Goal: Task Accomplishment & Management: Use online tool/utility

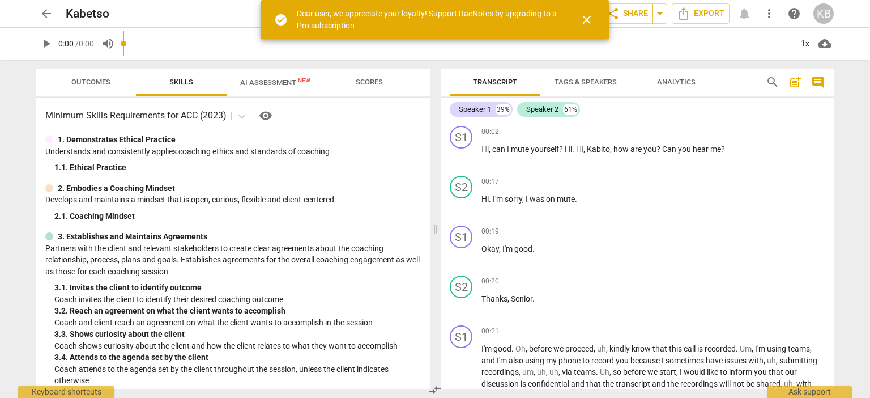
click at [587, 18] on span "close" at bounding box center [587, 20] width 14 height 14
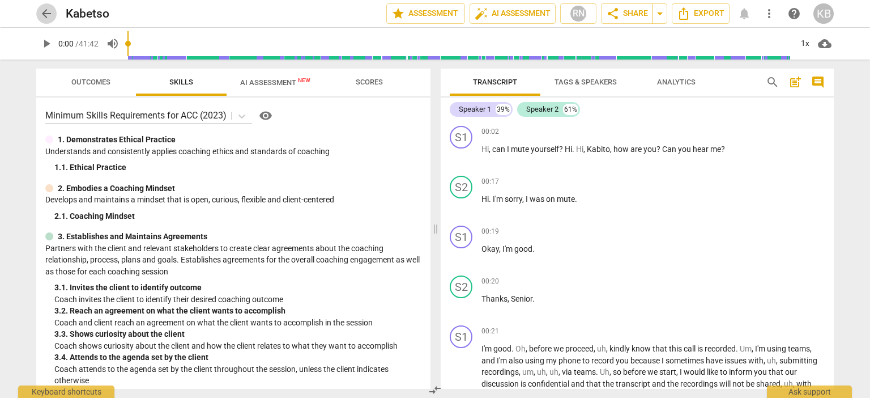
click at [44, 12] on span "arrow_back" at bounding box center [47, 14] width 14 height 14
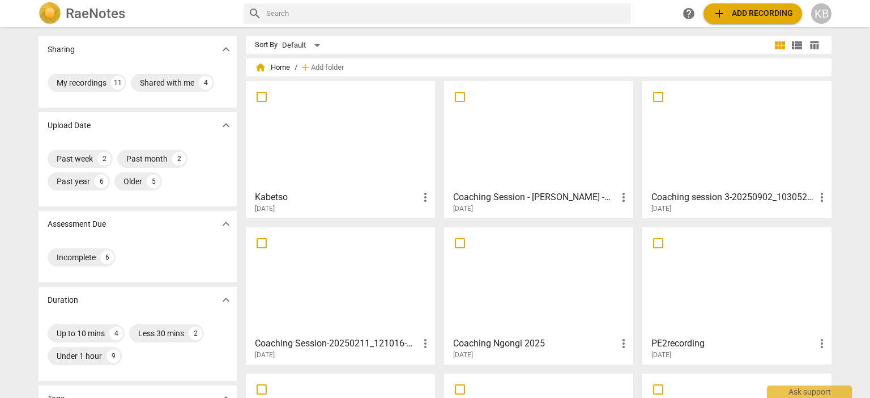
click at [752, 14] on span "add Add recording" at bounding box center [753, 14] width 80 height 14
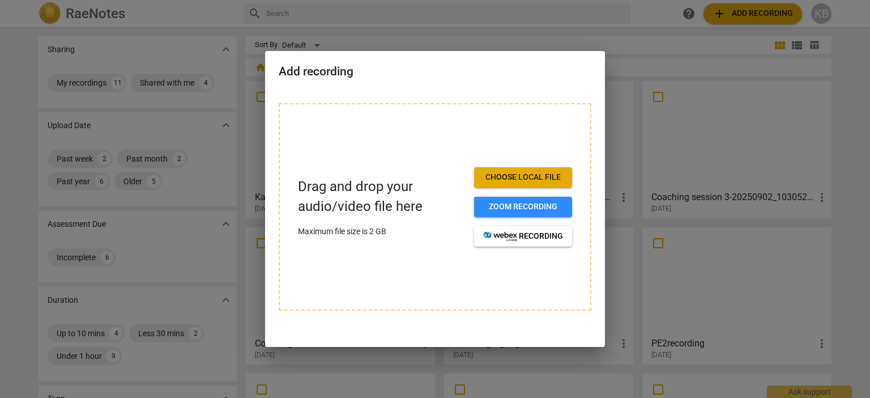
click at [521, 174] on span "Choose local file" at bounding box center [523, 177] width 80 height 11
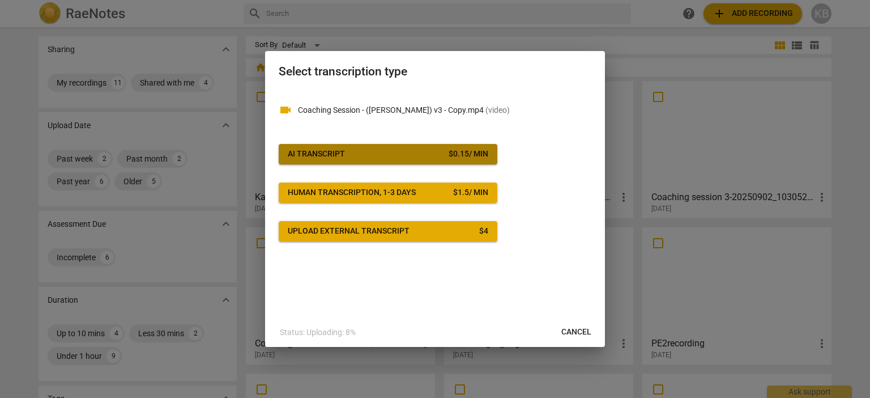
click at [469, 151] on div "$ 0.15 / min" at bounding box center [469, 153] width 40 height 11
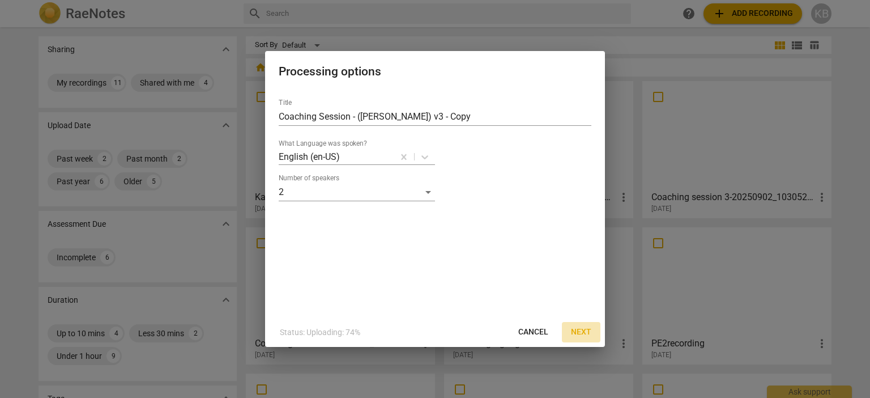
click at [582, 332] on span "Next" at bounding box center [581, 331] width 20 height 11
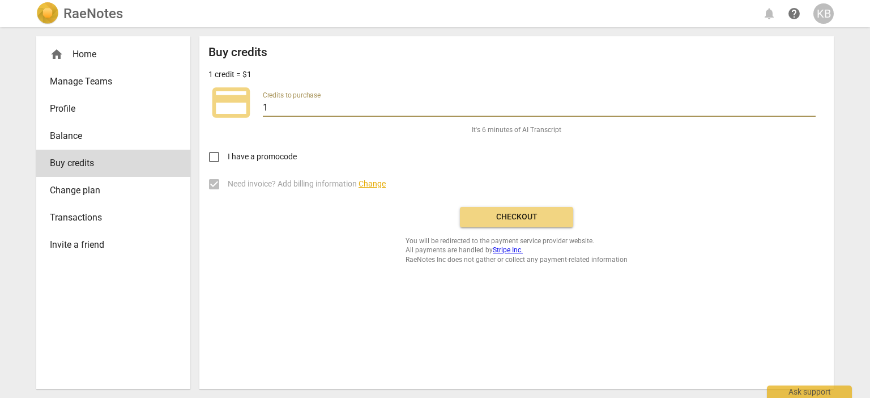
drag, startPoint x: 271, startPoint y: 105, endPoint x: 262, endPoint y: 104, distance: 9.1
click at [262, 104] on div "credit_card Credits to purchase 1" at bounding box center [516, 102] width 616 height 45
type input "10"
click at [521, 218] on span "Checkout" at bounding box center [516, 216] width 95 height 11
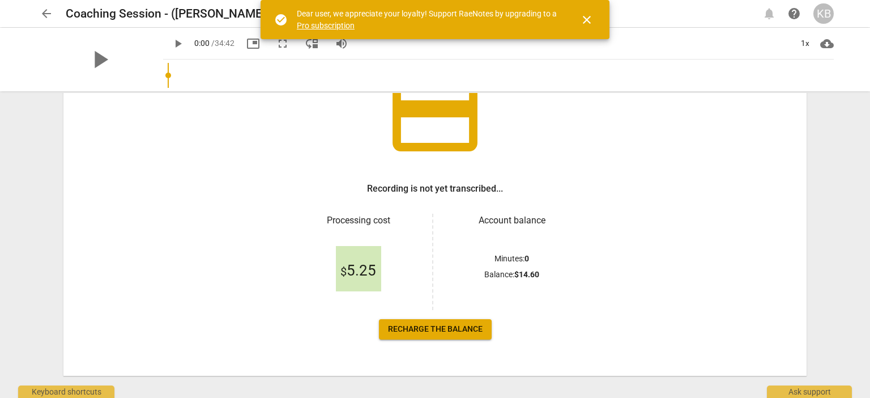
scroll to position [113, 0]
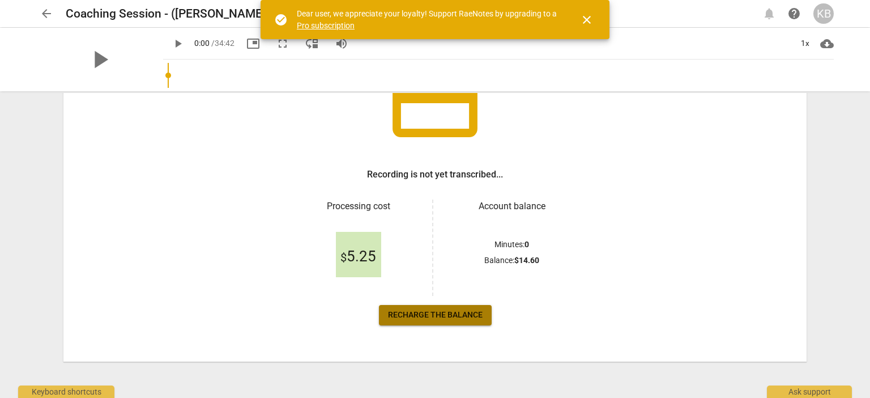
click at [442, 314] on span "Recharge the balance" at bounding box center [435, 314] width 95 height 11
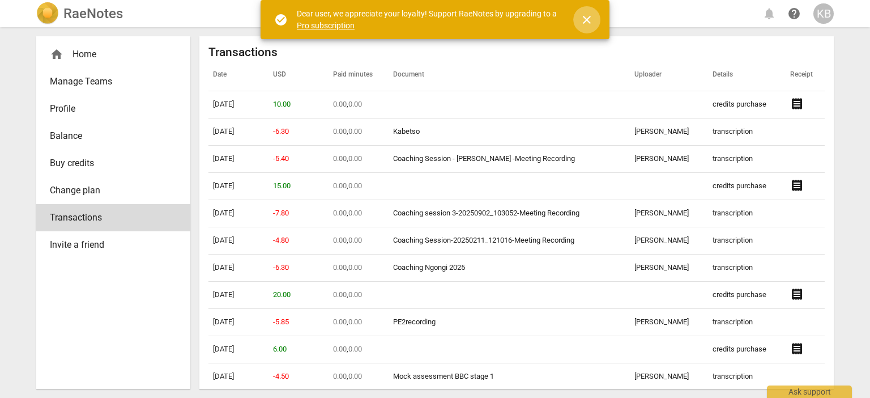
click at [589, 18] on span "close" at bounding box center [587, 20] width 14 height 14
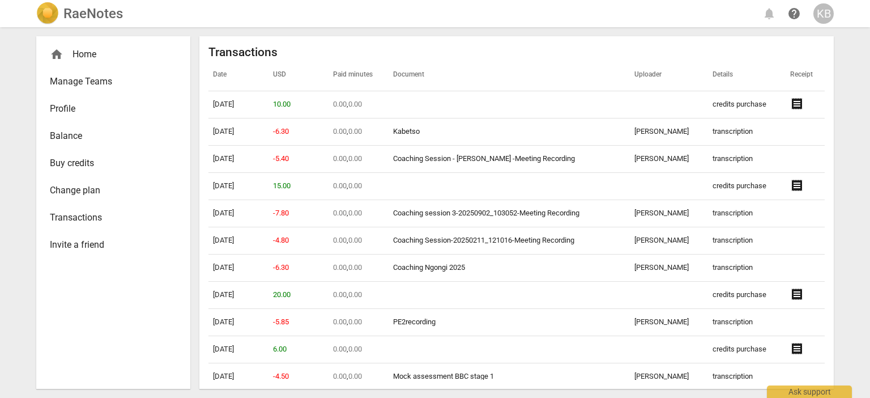
click at [104, 216] on span "Transactions" at bounding box center [109, 218] width 118 height 14
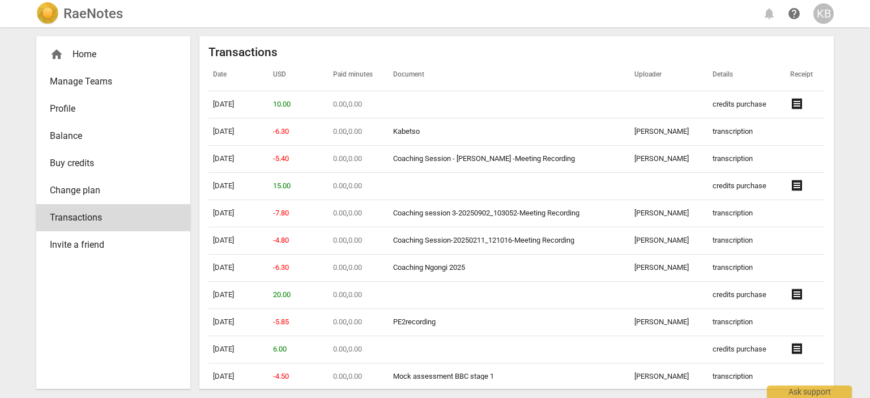
click at [821, 13] on div "KB" at bounding box center [823, 13] width 20 height 20
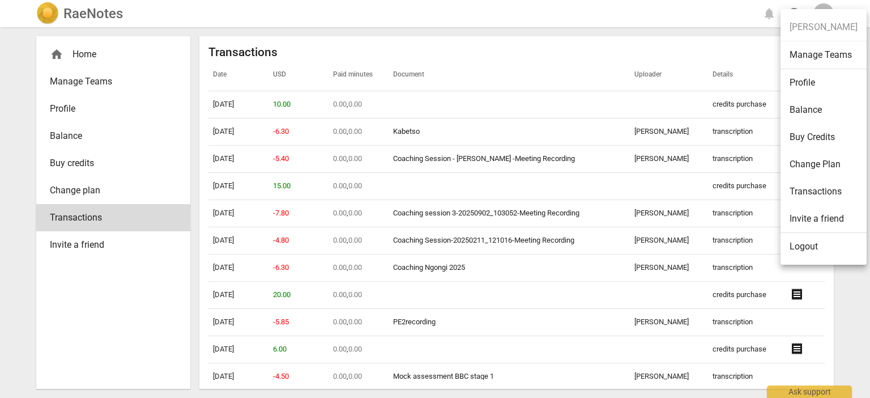
drag, startPoint x: 634, startPoint y: 18, endPoint x: 433, endPoint y: 31, distance: 201.5
click at [633, 18] on div at bounding box center [435, 199] width 870 height 398
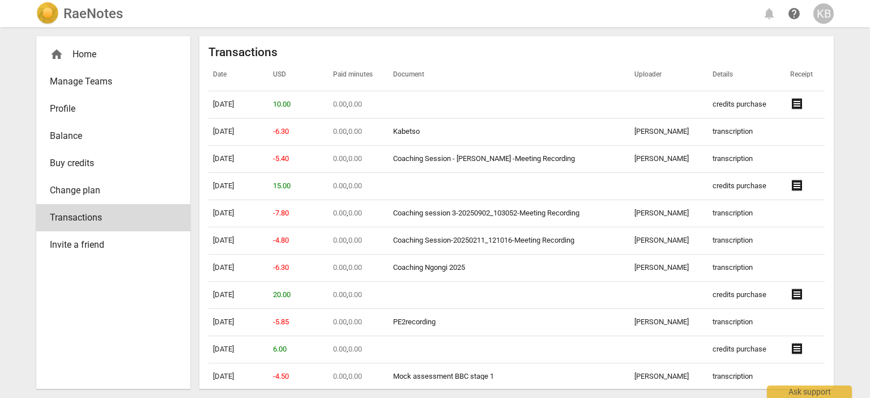
click at [73, 12] on h2 "RaeNotes" at bounding box center [92, 14] width 59 height 16
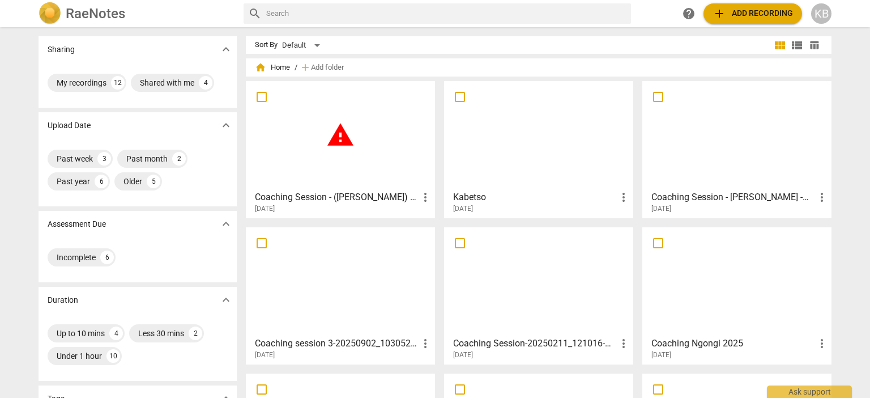
click at [336, 138] on span "warning" at bounding box center [340, 135] width 28 height 28
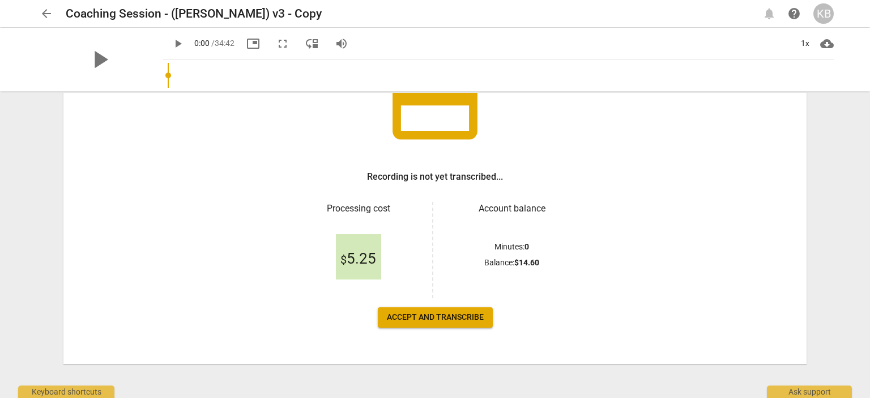
scroll to position [113, 0]
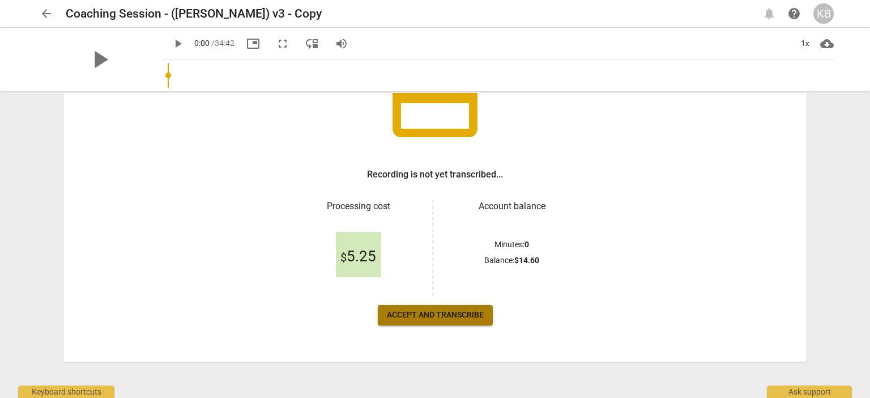
click at [418, 311] on span "Accept and transcribe" at bounding box center [435, 314] width 97 height 11
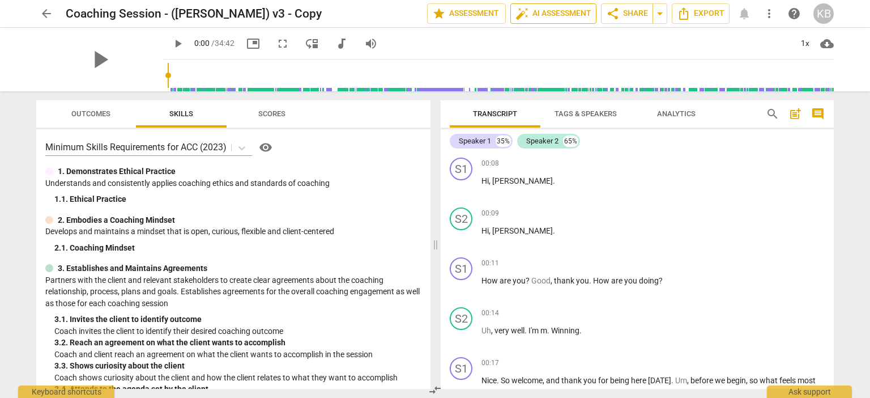
click at [539, 10] on span "auto_fix_high AI Assessment" at bounding box center [553, 14] width 76 height 14
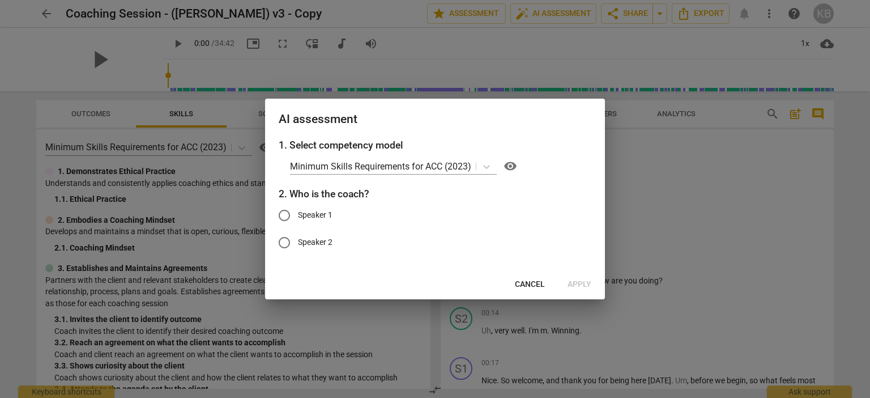
click at [530, 282] on span "Cancel" at bounding box center [530, 284] width 30 height 11
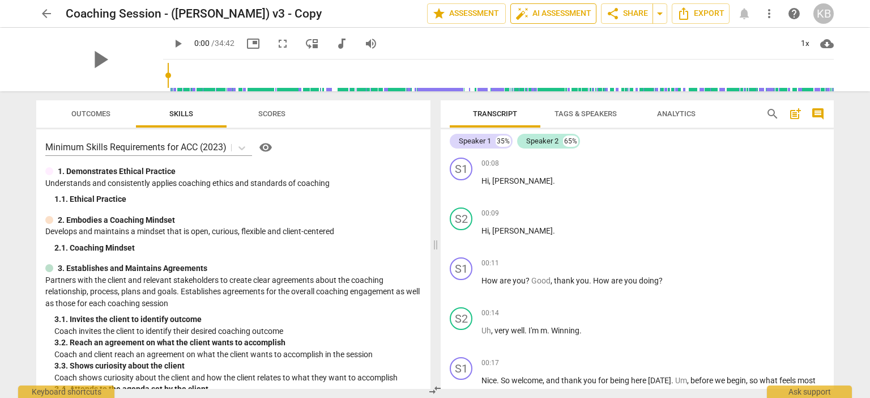
click at [535, 14] on span "auto_fix_high AI Assessment" at bounding box center [553, 14] width 76 height 14
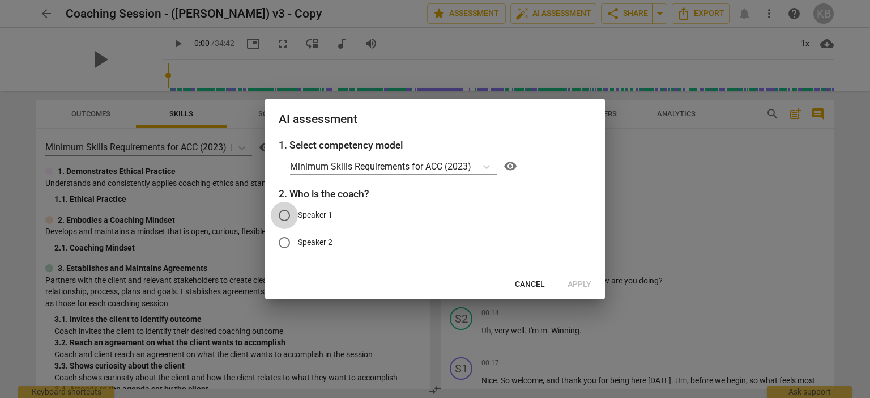
click at [283, 214] on input "Speaker 1" at bounding box center [284, 215] width 27 height 27
radio input "true"
click at [575, 285] on span "Apply" at bounding box center [580, 284] width 24 height 11
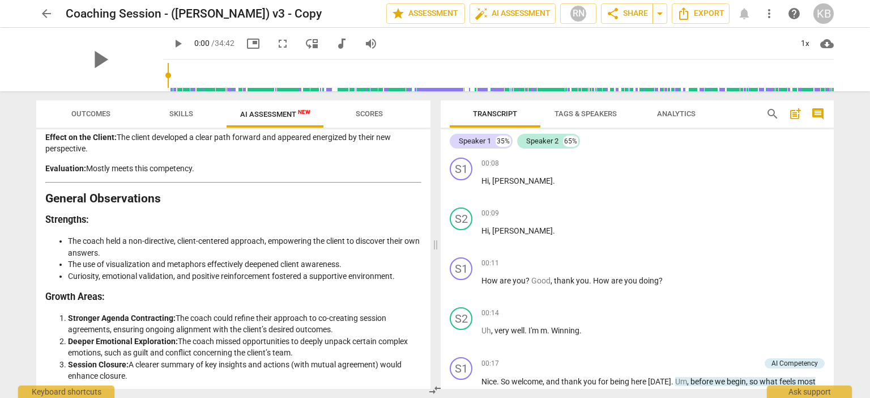
scroll to position [2075, 0]
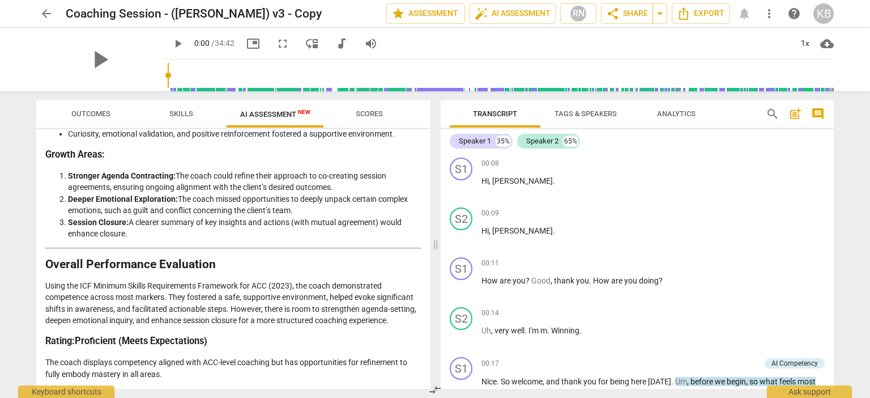
click at [247, 339] on h3 "Rating: Proficient (Meets Expectations)" at bounding box center [233, 341] width 376 height 12
click at [204, 338] on strong "Proficient (Meets Expectations)" at bounding box center [141, 340] width 133 height 11
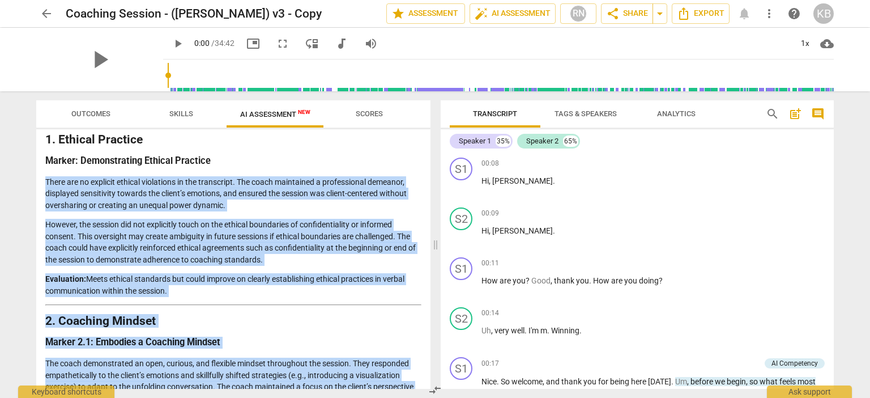
scroll to position [148, 0]
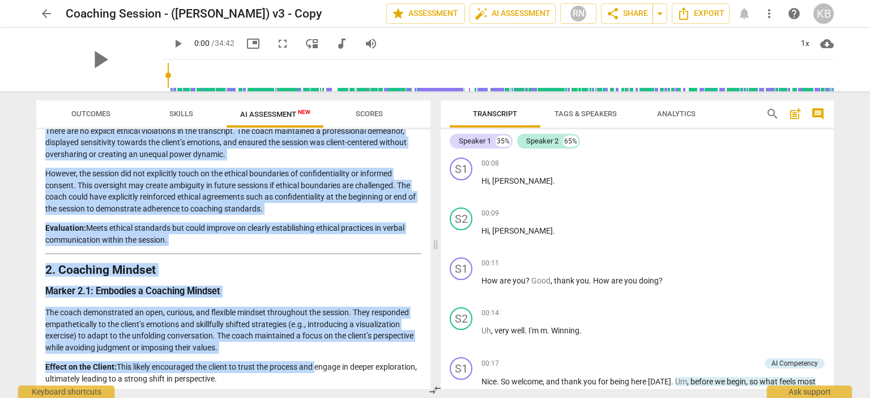
drag, startPoint x: 46, startPoint y: 274, endPoint x: 230, endPoint y: 237, distance: 187.7
copy div "There are no explicit ethical violations in the transcript. The coach maintaine…"
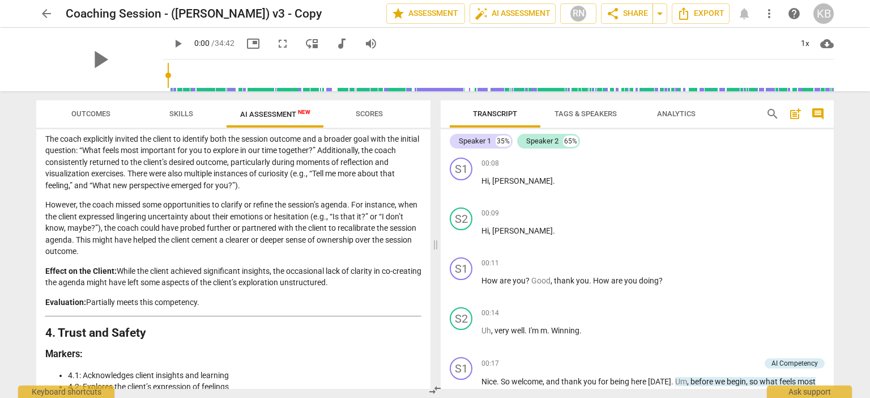
scroll to position [506, 0]
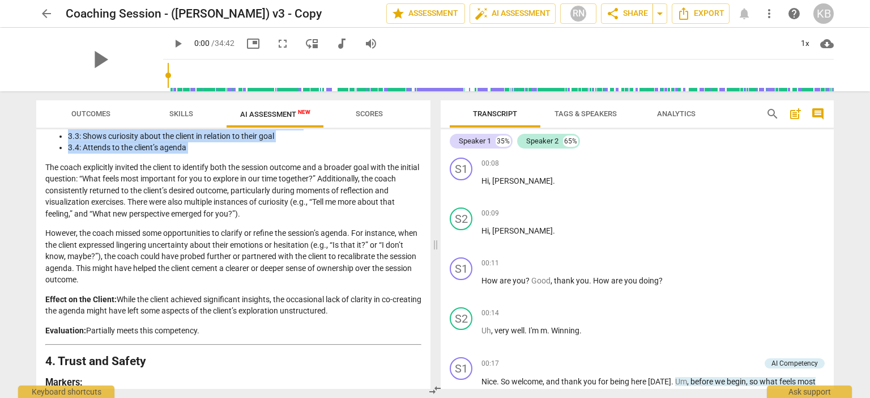
drag, startPoint x: 45, startPoint y: 295, endPoint x: 282, endPoint y: 221, distance: 247.8
copy div "Lor ipsum dolorsitam consect adi elitse do eiusmodt inci utl etdolor magnaal en…"
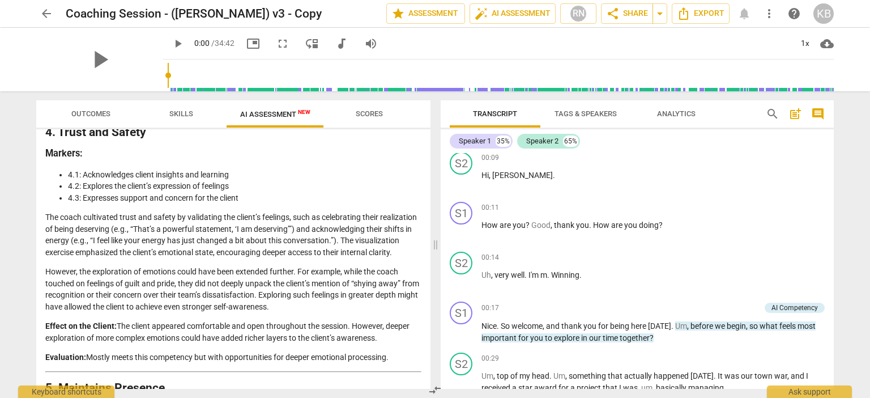
scroll to position [768, 0]
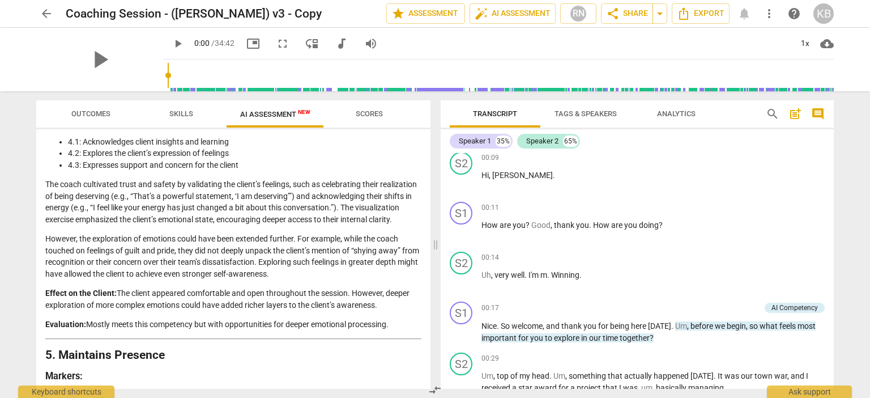
drag, startPoint x: 46, startPoint y: 181, endPoint x: 401, endPoint y: 320, distance: 380.8
copy div "Lor ipsum dolorsitam conse adi elitse do eiusmodtem inc utlabo’e dolorema, aliq…"
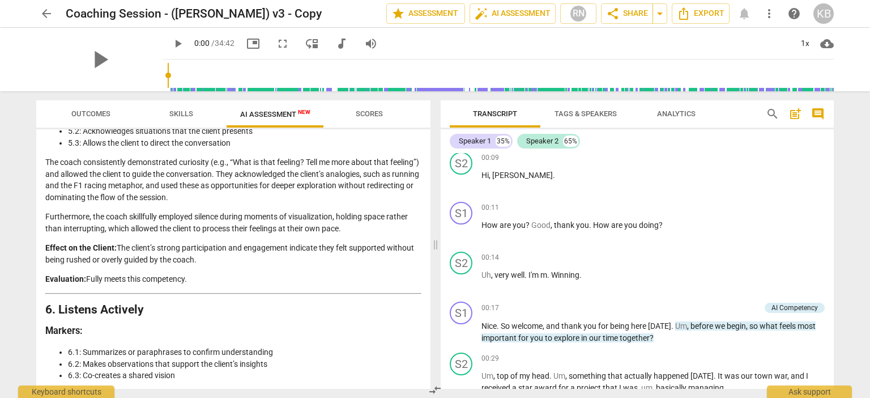
scroll to position [1041, 0]
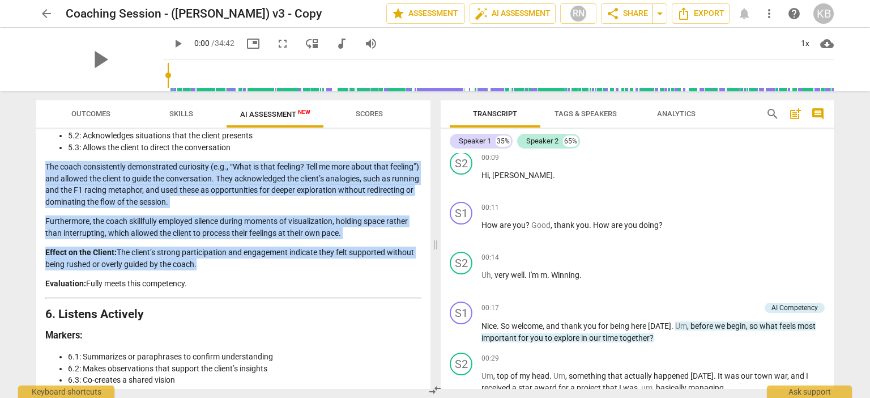
drag, startPoint x: 44, startPoint y: 174, endPoint x: 196, endPoint y: 275, distance: 182.7
click at [196, 275] on div "Disclaimer: AI can make mistakes. Consult a qualified mentor coach before actin…" at bounding box center [233, 258] width 394 height 259
copy div "The coach consistently demonstrated curiosity (e.g., “What is that feeling? Tel…"
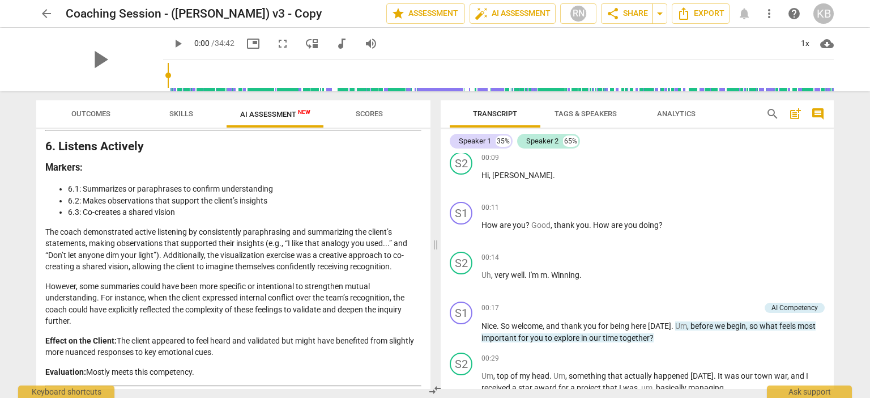
scroll to position [1225, 0]
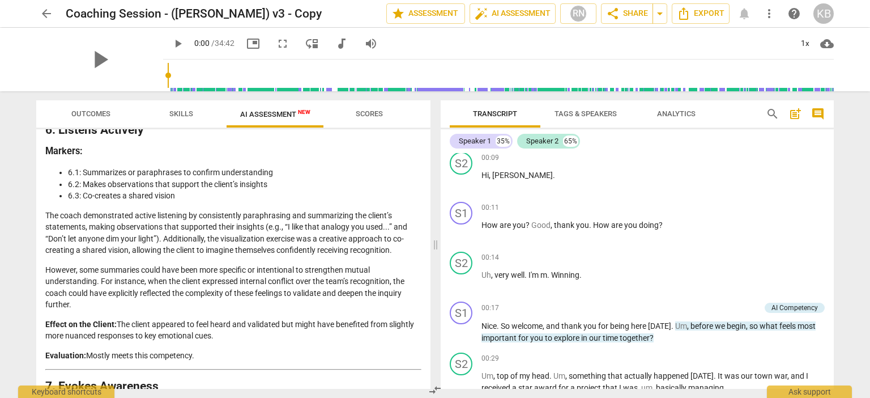
drag, startPoint x: 46, startPoint y: 223, endPoint x: 238, endPoint y: 342, distance: 225.1
click at [238, 342] on div "Analysis of the Coaching Session This analysis is structured around the ICF Min…" at bounding box center [233, 70] width 376 height 2275
copy div "The coach demonstrated active listening by consistently paraphrasing and summar…"
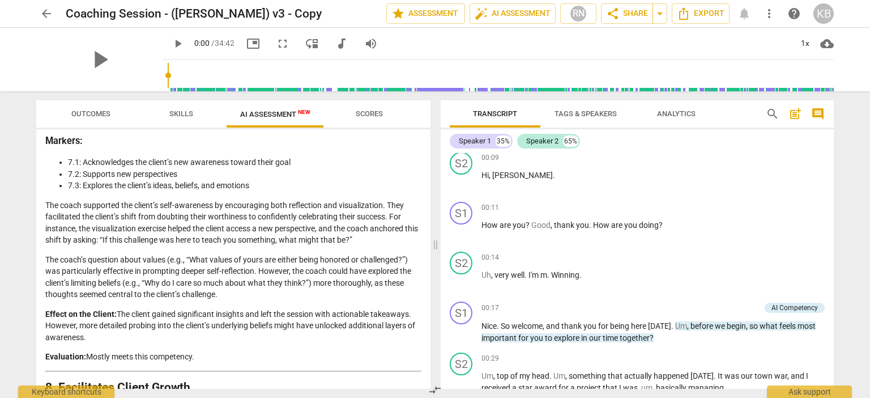
scroll to position [1515, 0]
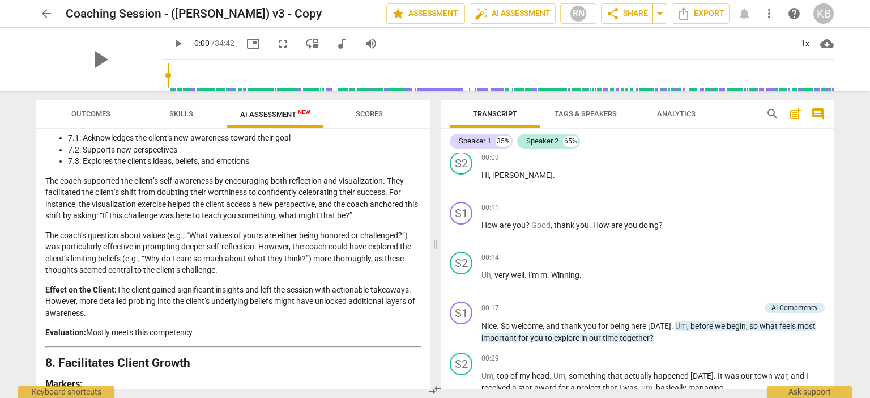
drag, startPoint x: 46, startPoint y: 189, endPoint x: 108, endPoint y: 321, distance: 145.2
copy div "Lor ipsum dolorsita con adipis’e sedd-eiusmodte in utlaboreetd magn aliquaenim …"
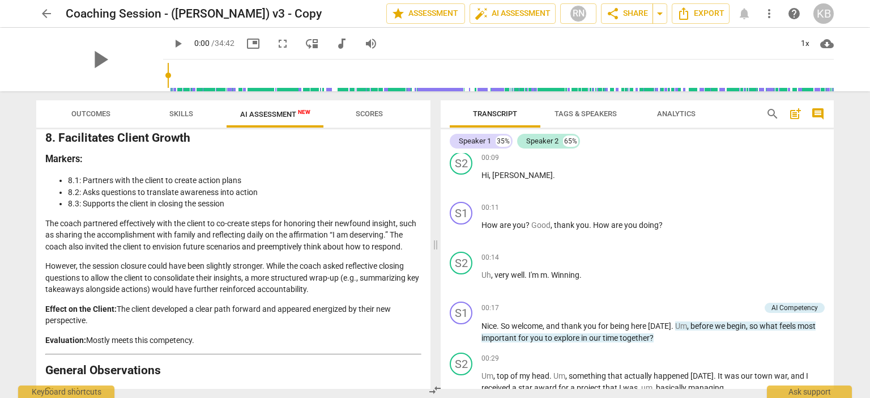
scroll to position [1744, 0]
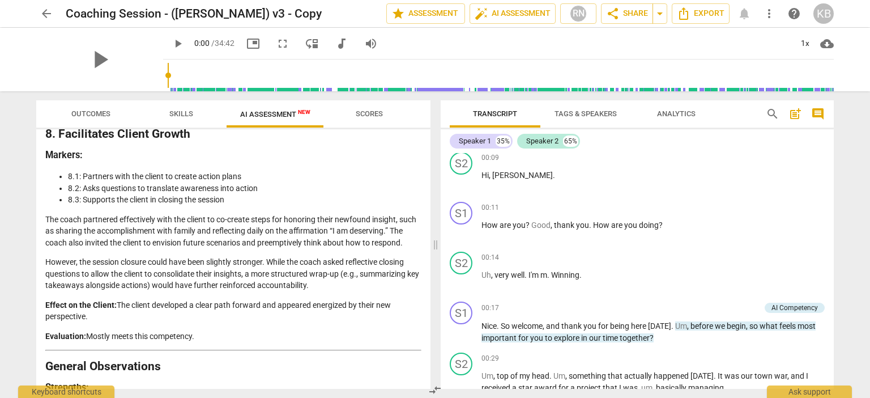
drag, startPoint x: 45, startPoint y: 227, endPoint x: 180, endPoint y: 335, distance: 172.8
copy div "The coach partnered effectively with the client to co-create steps for honoring…"
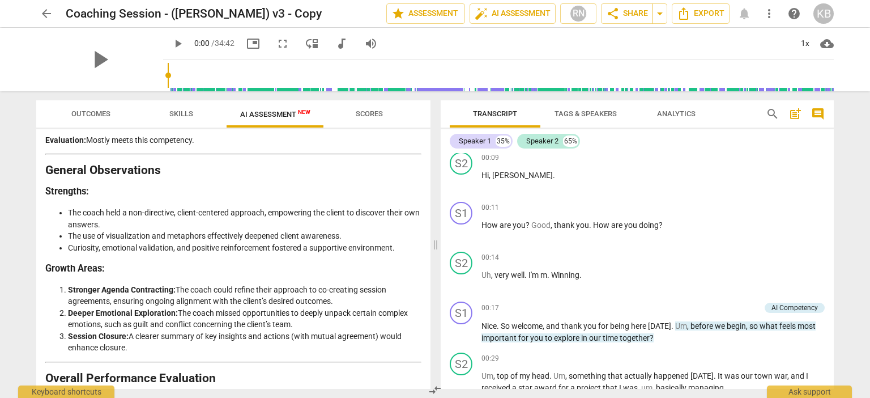
scroll to position [1969, 0]
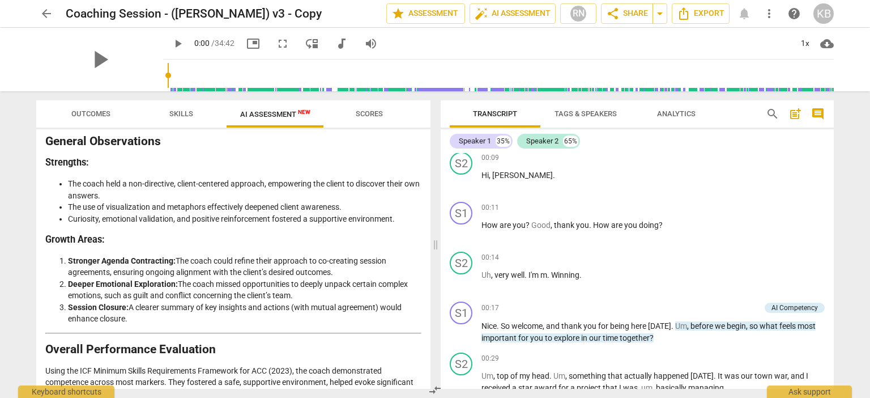
drag, startPoint x: 69, startPoint y: 204, endPoint x: 222, endPoint y: 336, distance: 202.1
copy div "The coach held a non-directive, client-centered approach, empowering the client…"
